Goal: Check status

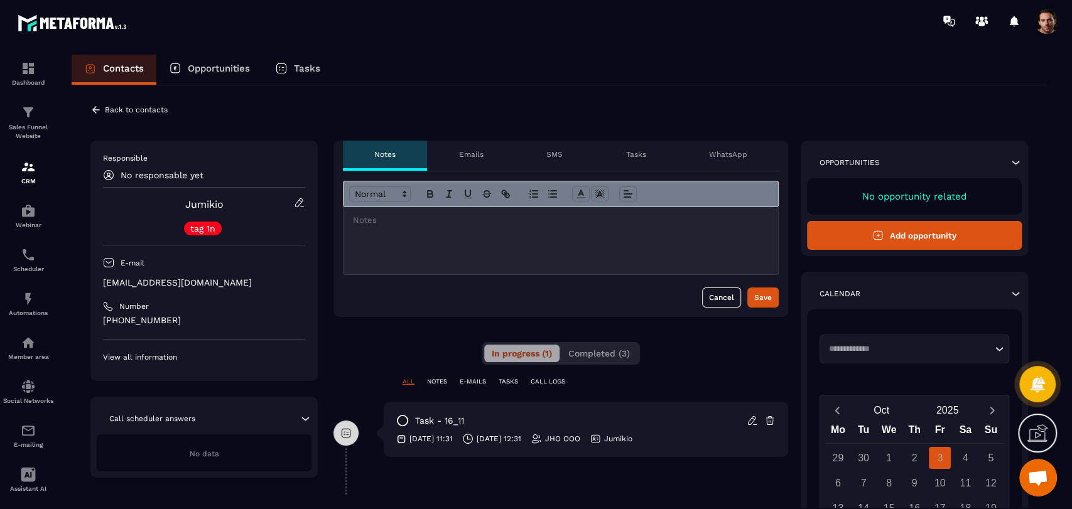
scroll to position [139, 0]
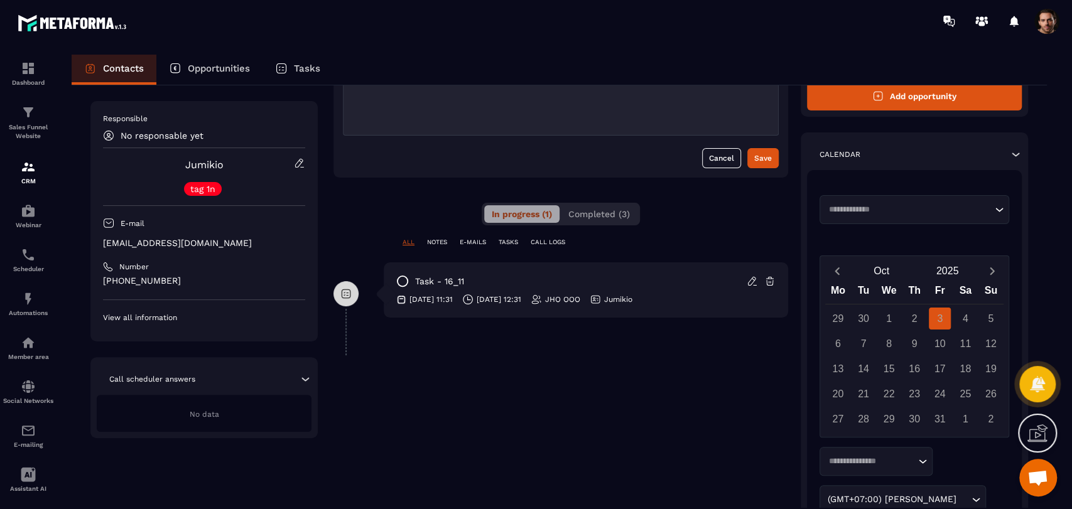
click at [620, 230] on div "**********" at bounding box center [560, 279] width 455 height 557
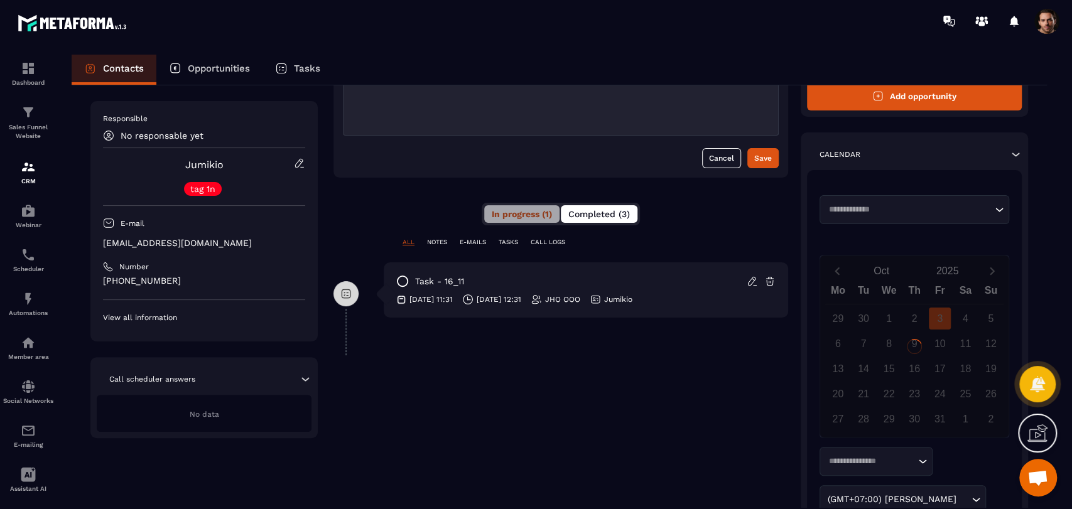
click at [619, 220] on button "Completed (3)" at bounding box center [599, 214] width 77 height 18
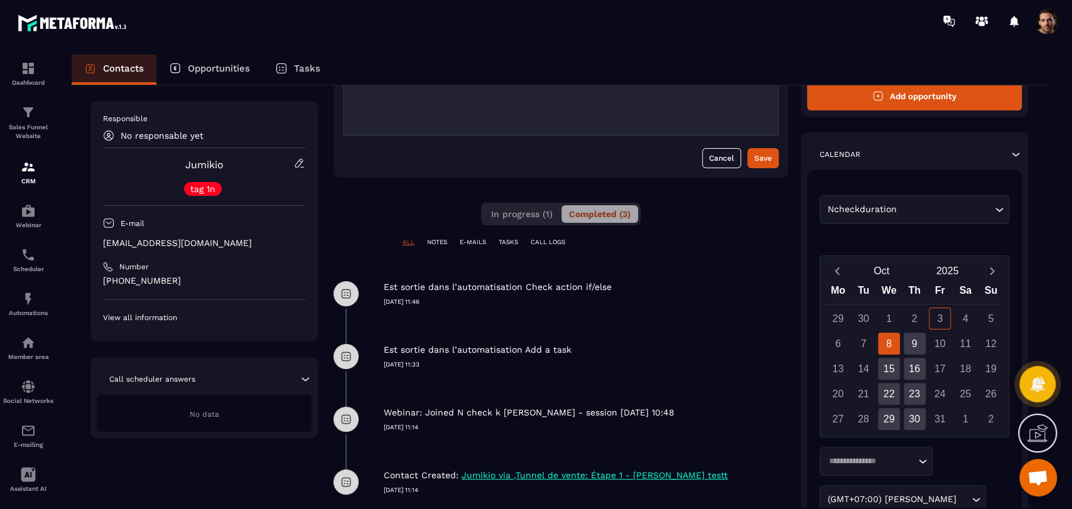
click at [548, 222] on div "In progress (1) Completed (3)" at bounding box center [561, 214] width 160 height 23
click at [546, 224] on div "In progress (1) Completed (3)" at bounding box center [561, 214] width 160 height 23
click at [544, 214] on span "In progress (1)" at bounding box center [522, 214] width 62 height 10
